Goal: Information Seeking & Learning: Learn about a topic

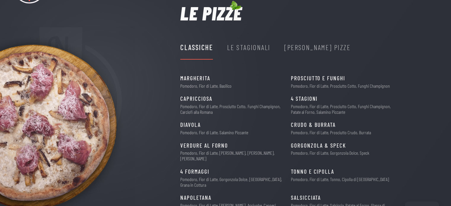
scroll to position [30, 0]
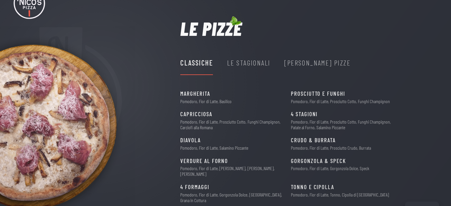
click at [249, 66] on div "Le Stagionali" at bounding box center [248, 62] width 43 height 11
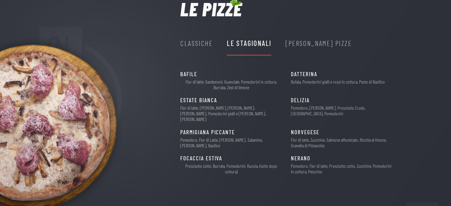
scroll to position [59, 0]
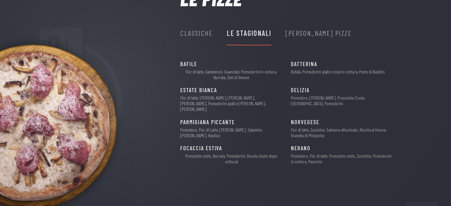
click at [309, 33] on div "[PERSON_NAME] Pizze" at bounding box center [319, 33] width 66 height 11
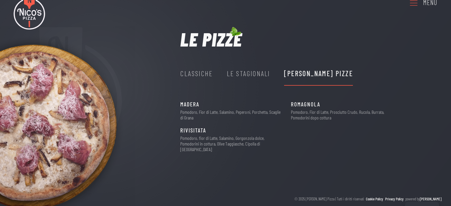
click at [257, 74] on div "Le Stagionali" at bounding box center [248, 73] width 43 height 11
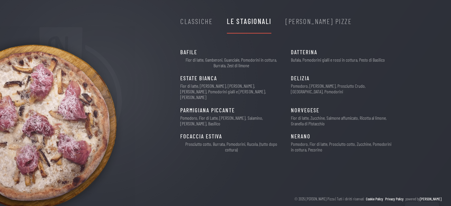
scroll to position [71, 0]
click at [192, 22] on div "Classiche" at bounding box center [196, 21] width 32 height 11
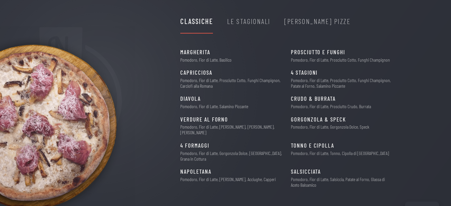
click at [236, 23] on div "Le Stagionali" at bounding box center [248, 21] width 43 height 11
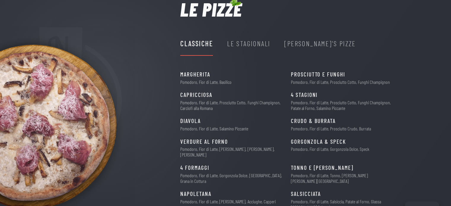
scroll to position [59, 0]
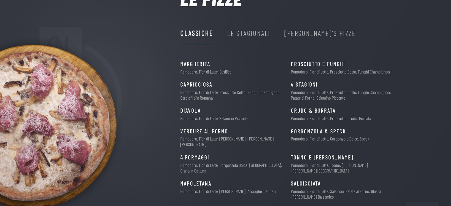
click at [238, 35] on div "Le Stagionali" at bounding box center [248, 33] width 43 height 11
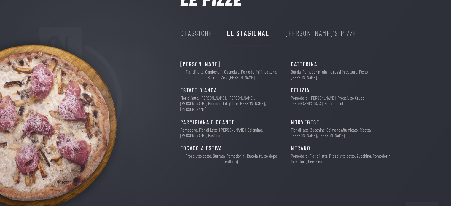
click at [192, 33] on div "Classiche" at bounding box center [196, 33] width 32 height 11
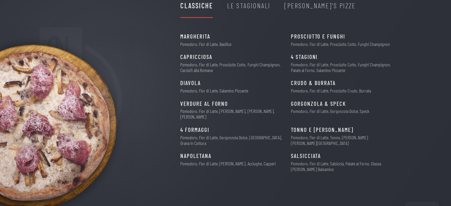
scroll to position [77, 0]
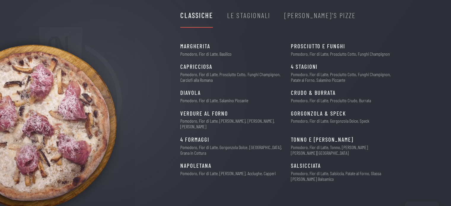
click at [251, 15] on div "Le Stagionali" at bounding box center [248, 15] width 43 height 11
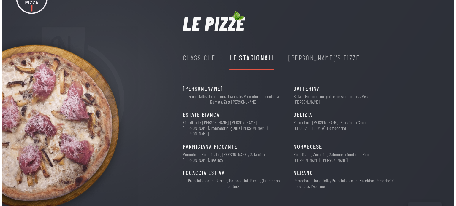
scroll to position [0, 0]
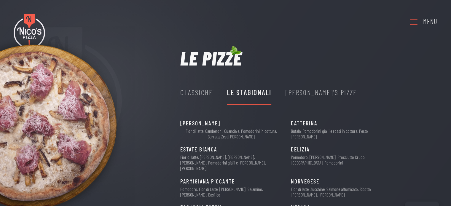
click at [420, 22] on link "Menu" at bounding box center [423, 22] width 28 height 16
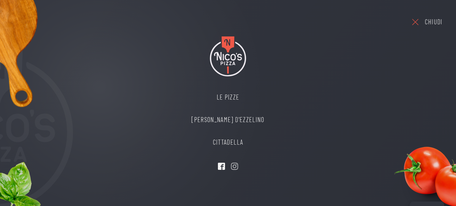
click at [224, 167] on use at bounding box center [221, 166] width 7 height 7
click at [236, 98] on link "Le Pizze" at bounding box center [227, 97] width 85 height 23
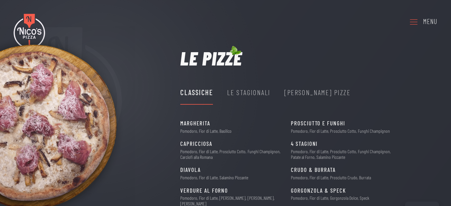
click at [262, 94] on div "Le Stagionali" at bounding box center [248, 92] width 43 height 11
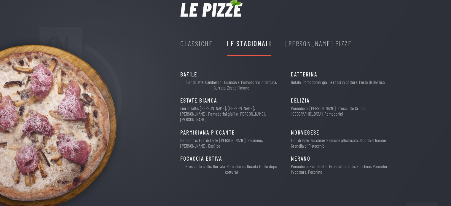
scroll to position [59, 0]
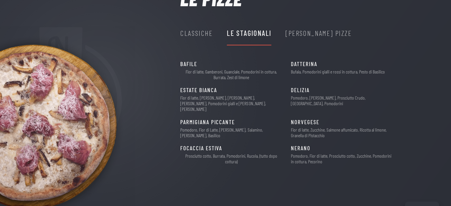
drag, startPoint x: 289, startPoint y: 141, endPoint x: 312, endPoint y: 143, distance: 23.3
click at [312, 143] on div "BAFILE 13€ Fior di latte, Gamberoni, Guanciale, Pomodorini in cottura, Burrata,…" at bounding box center [293, 115] width 226 height 110
drag, startPoint x: 307, startPoint y: 142, endPoint x: 307, endPoint y: 170, distance: 27.6
click at [308, 170] on div "© 2025 [PERSON_NAME] Pizza | Tutti i diritti riservati Cookie Policy Privacy Po…" at bounding box center [225, 196] width 451 height 53
click at [310, 144] on div "NERANO 11€" at bounding box center [341, 148] width 101 height 9
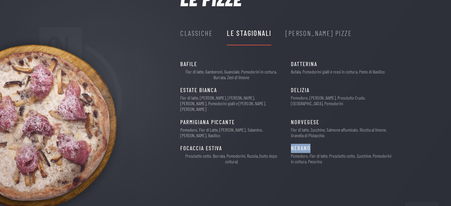
copy span "NERANO"
click at [375, 176] on div "© 2025 [PERSON_NAME] Pizza | Tutti i diritti riservati Cookie Policy Privacy Po…" at bounding box center [225, 196] width 451 height 53
click at [300, 34] on div "[PERSON_NAME] Pizze" at bounding box center [319, 33] width 66 height 11
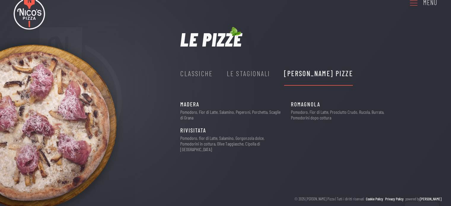
click at [192, 74] on div "Classiche" at bounding box center [196, 73] width 32 height 11
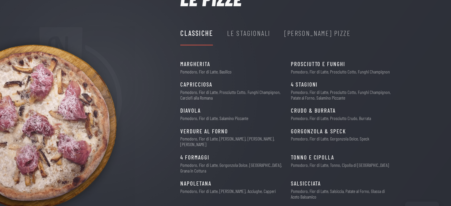
click at [257, 32] on div "Le Stagionali" at bounding box center [248, 33] width 43 height 11
